Goal: Answer question/provide support: Share knowledge or assist other users

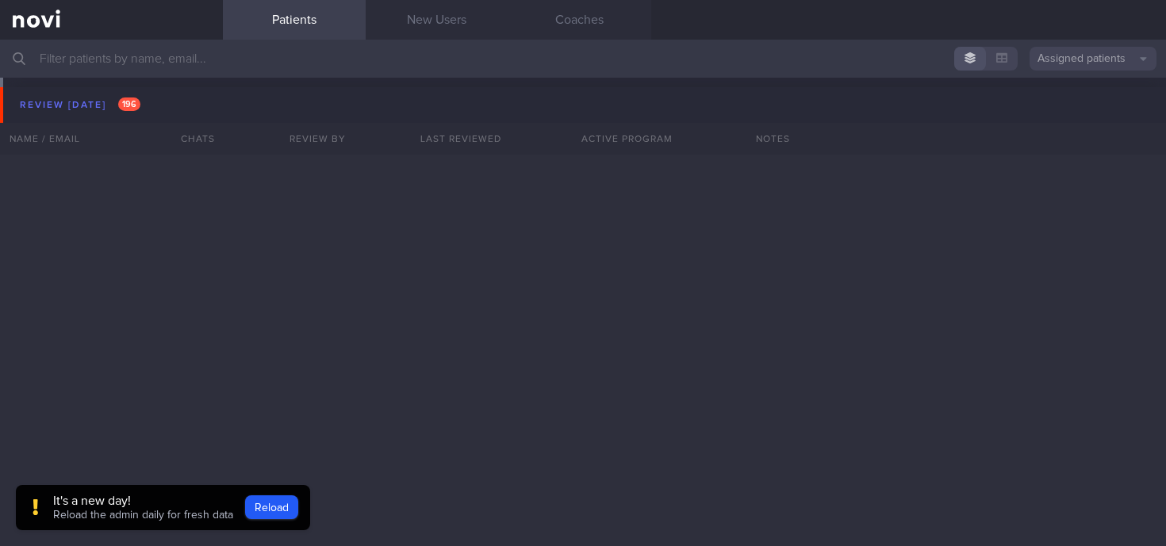
scroll to position [22088, 0]
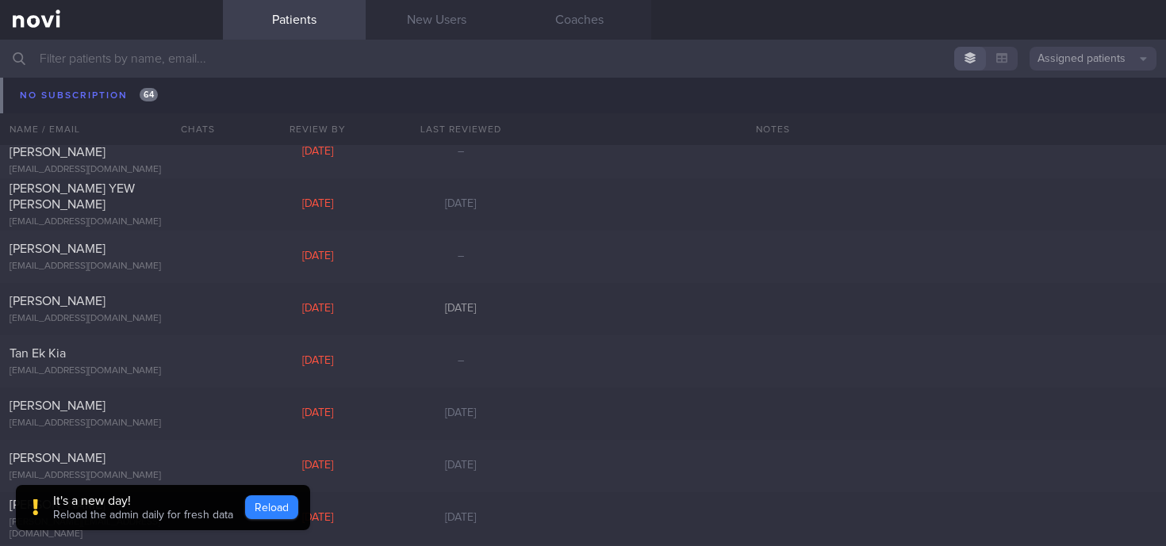
click at [266, 513] on button "Reload" at bounding box center [271, 508] width 53 height 24
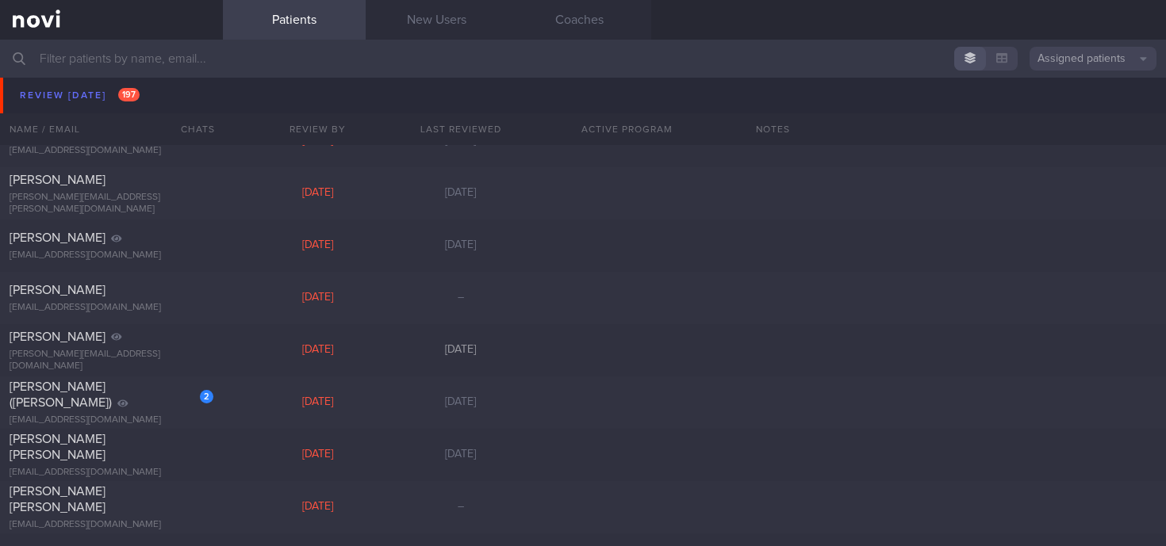
scroll to position [3439, 0]
click at [199, 384] on div "2 [PERSON_NAME] ([PERSON_NAME]) [EMAIL_ADDRESS][DOMAIN_NAME] [DATE] [DATE]" at bounding box center [583, 405] width 1166 height 52
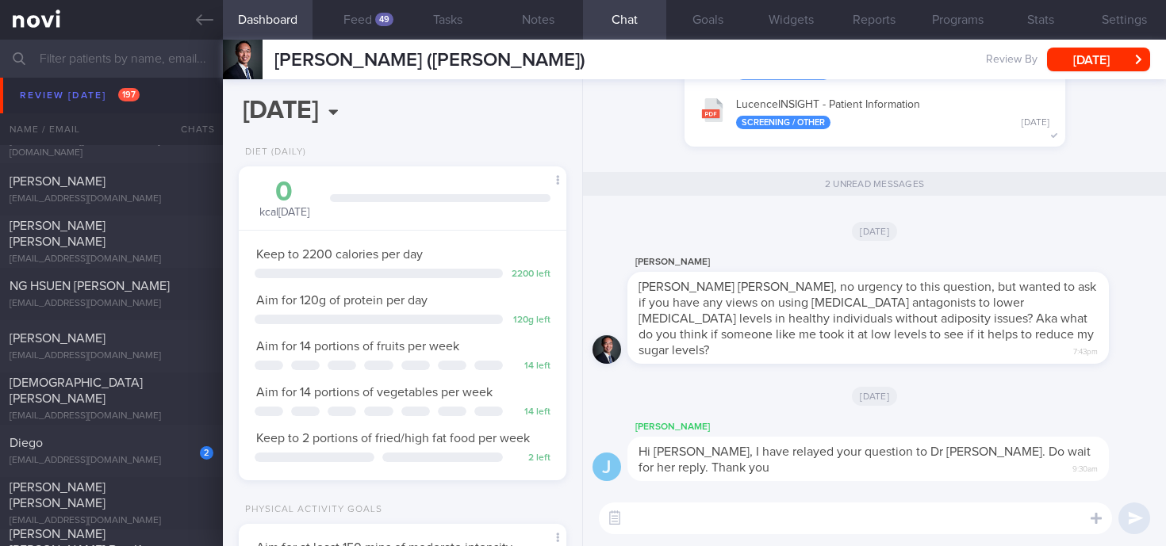
scroll to position [4964, 0]
click at [207, 441] on div "2" at bounding box center [195, 447] width 35 height 25
select select "4"
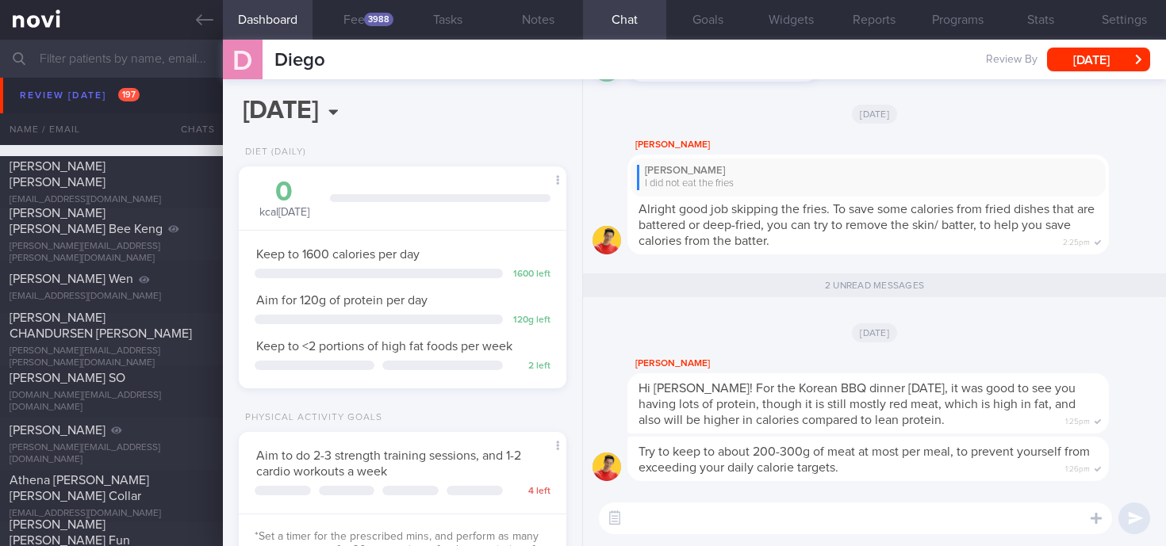
scroll to position [5328, 0]
